Goal: Transaction & Acquisition: Book appointment/travel/reservation

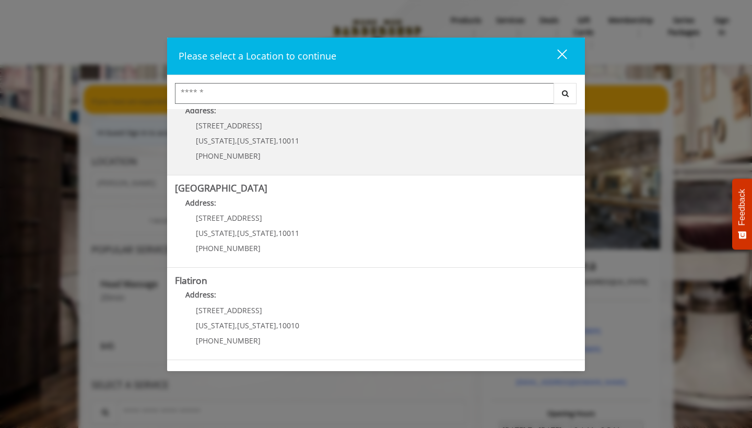
scroll to position [123, 0]
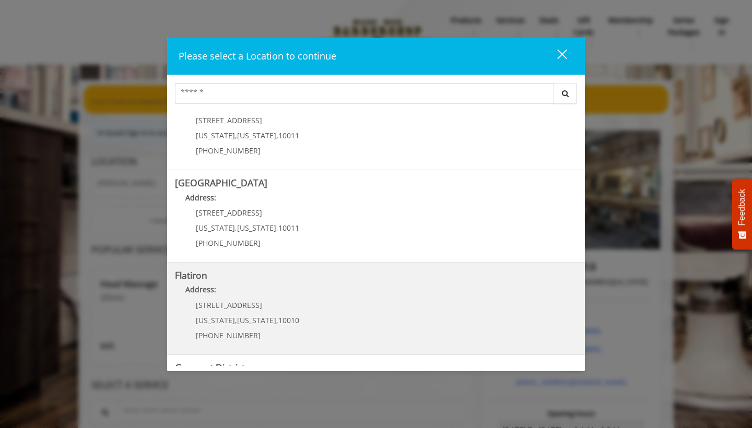
click at [290, 295] on "Address:" at bounding box center [376, 292] width 402 height 17
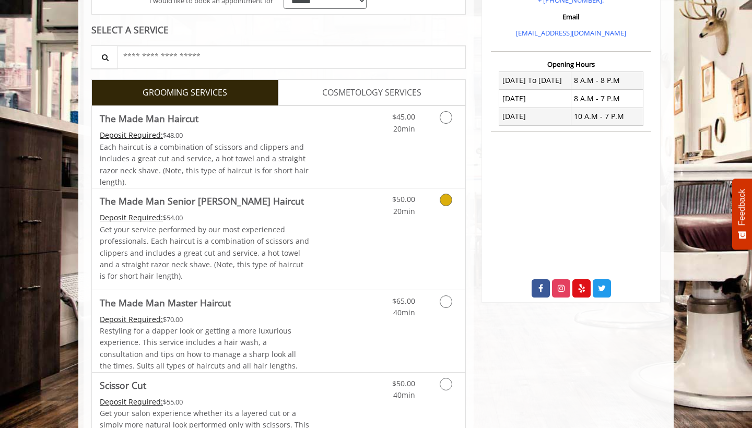
scroll to position [221, 0]
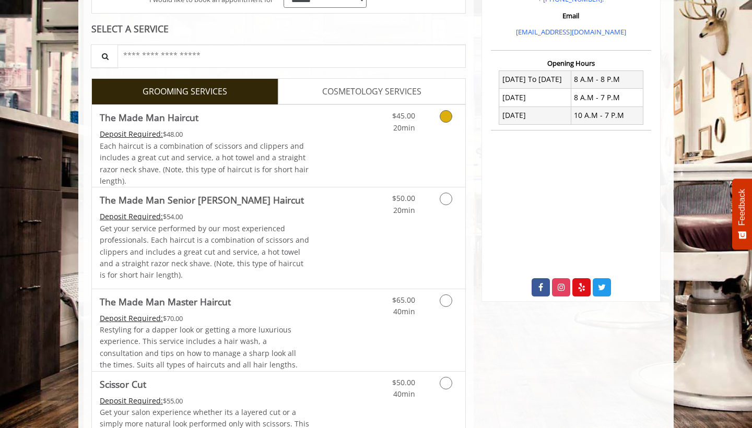
click at [448, 116] on icon "Grooming services" at bounding box center [445, 116] width 13 height 13
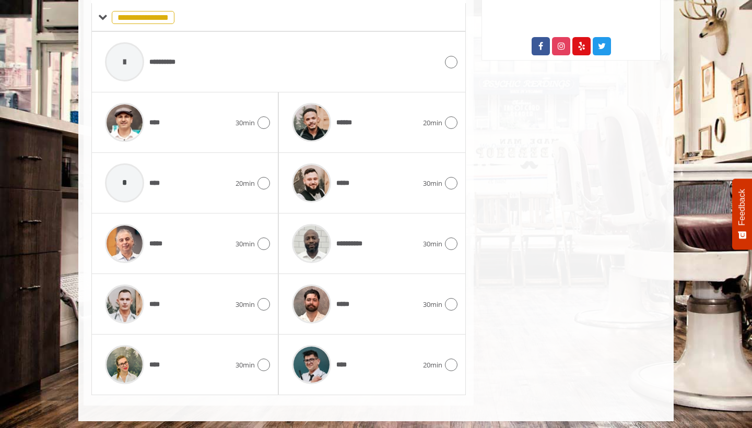
scroll to position [461, 0]
click at [447, 180] on icon at bounding box center [451, 183] width 13 height 13
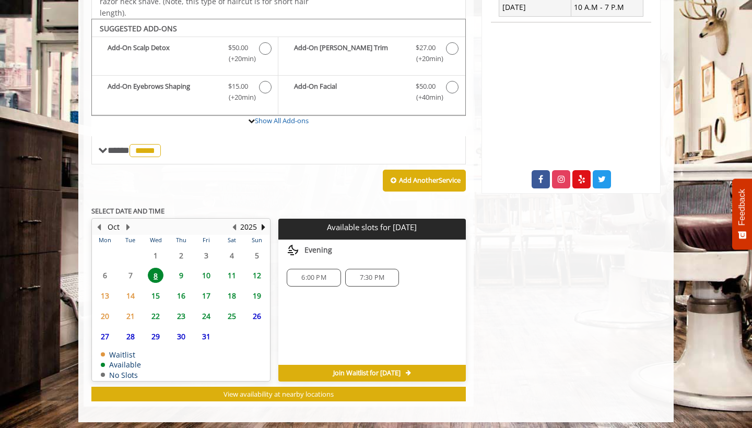
scroll to position [328, 0]
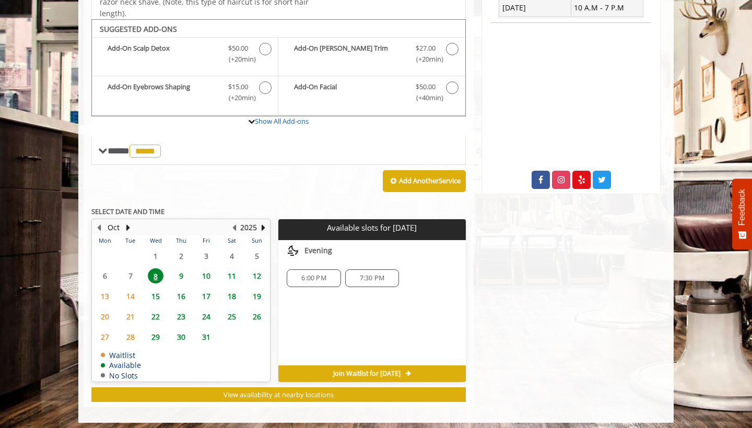
click at [179, 271] on span "9" at bounding box center [181, 275] width 16 height 15
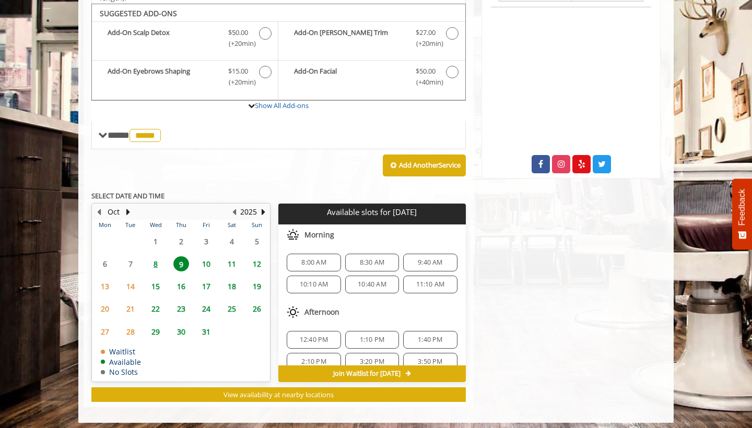
scroll to position [0, 0]
click at [156, 259] on span "8" at bounding box center [156, 263] width 16 height 15
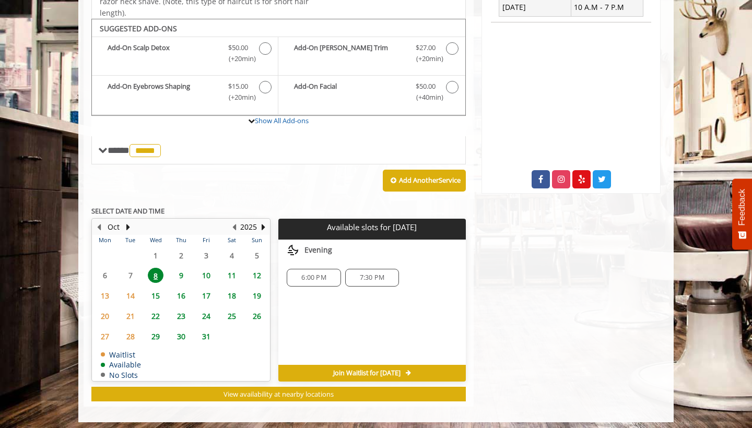
scroll to position [328, 0]
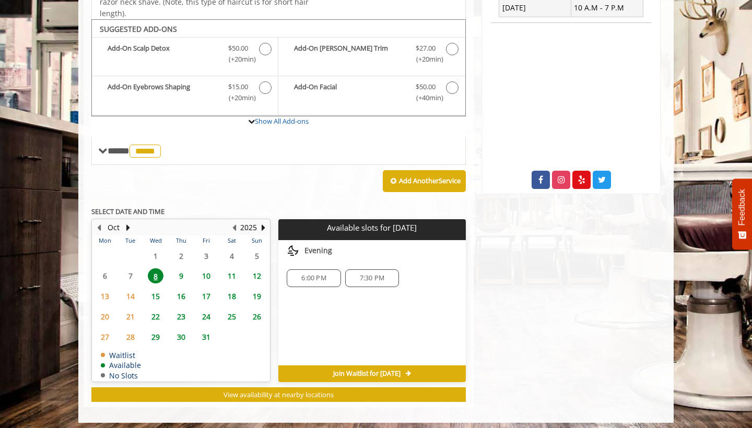
click at [182, 270] on span "9" at bounding box center [181, 275] width 16 height 15
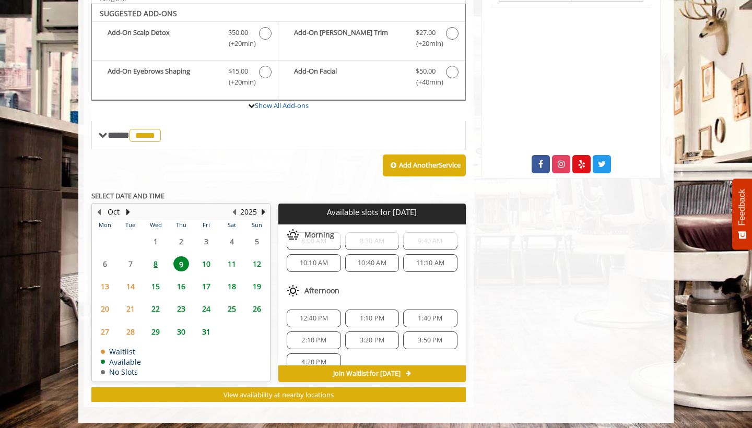
scroll to position [23, 0]
click at [365, 257] on span "10:40 AM" at bounding box center [372, 261] width 29 height 8
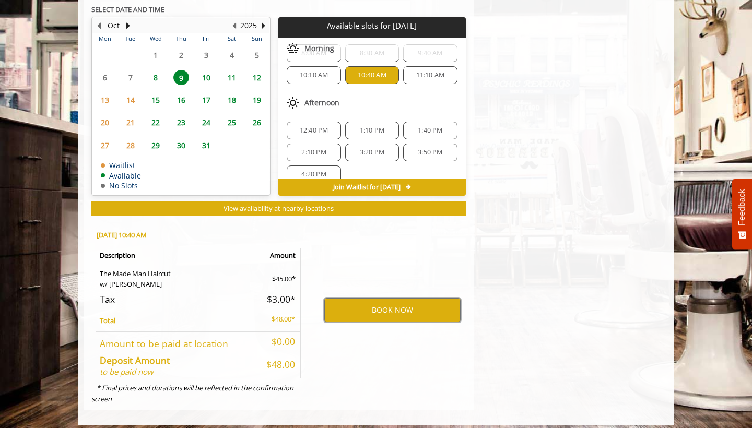
scroll to position [530, 0]
